Goal: Find specific page/section: Find specific page/section

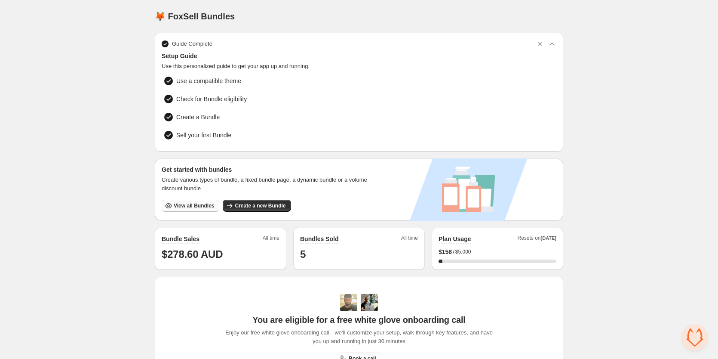
click at [194, 205] on span "View all Bundles" at bounding box center [194, 205] width 40 height 7
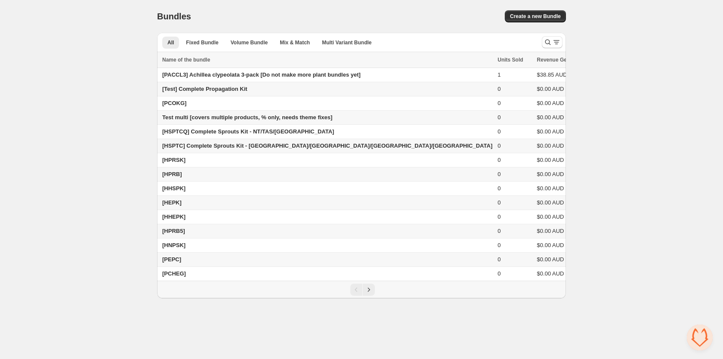
click at [213, 144] on span "[HSPTC] Complete Sprouts Kit - [GEOGRAPHIC_DATA]/[GEOGRAPHIC_DATA]/[GEOGRAPHIC_…" at bounding box center [327, 145] width 330 height 6
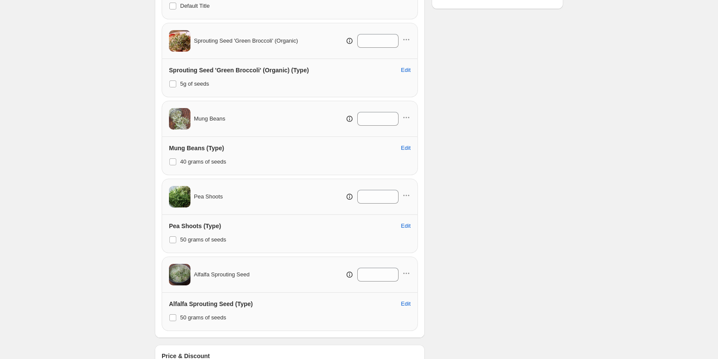
scroll to position [291, 0]
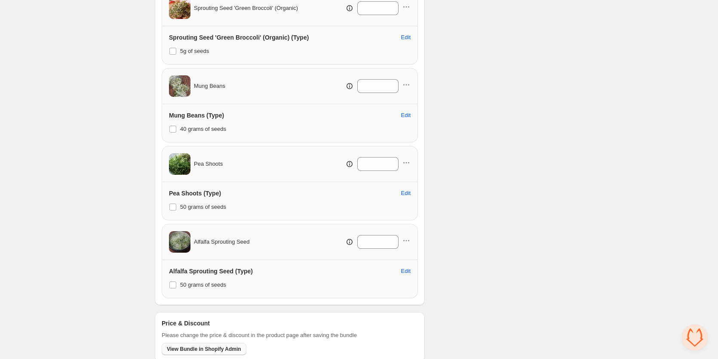
click at [194, 345] on span "View Bundle in Shopify Admin" at bounding box center [204, 348] width 74 height 7
